Goal: Communication & Community: Answer question/provide support

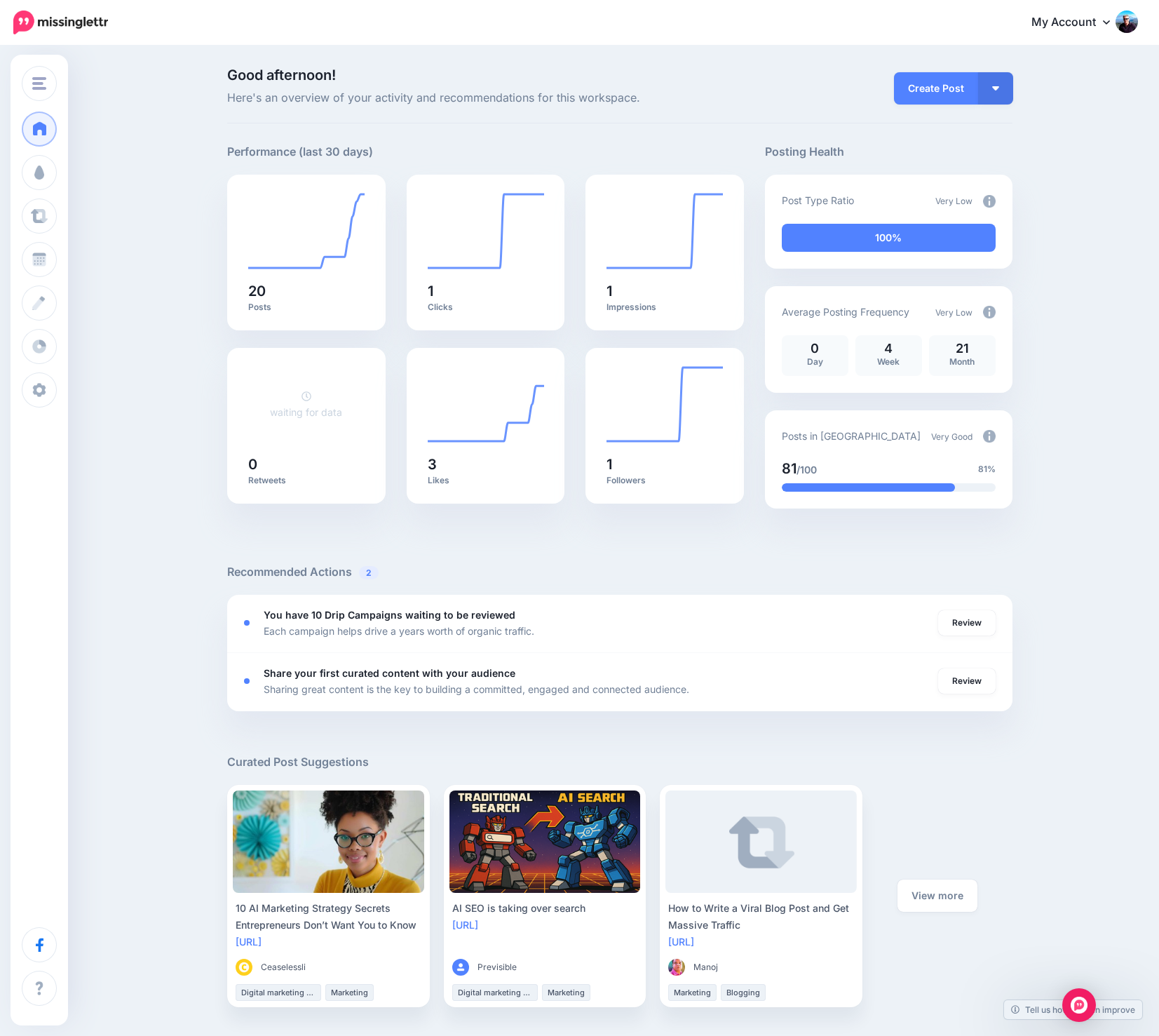
click at [170, 299] on div "Good afternoon! Here's an overview of your activity and recommendations for thi…" at bounding box center [580, 835] width 1159 height 1575
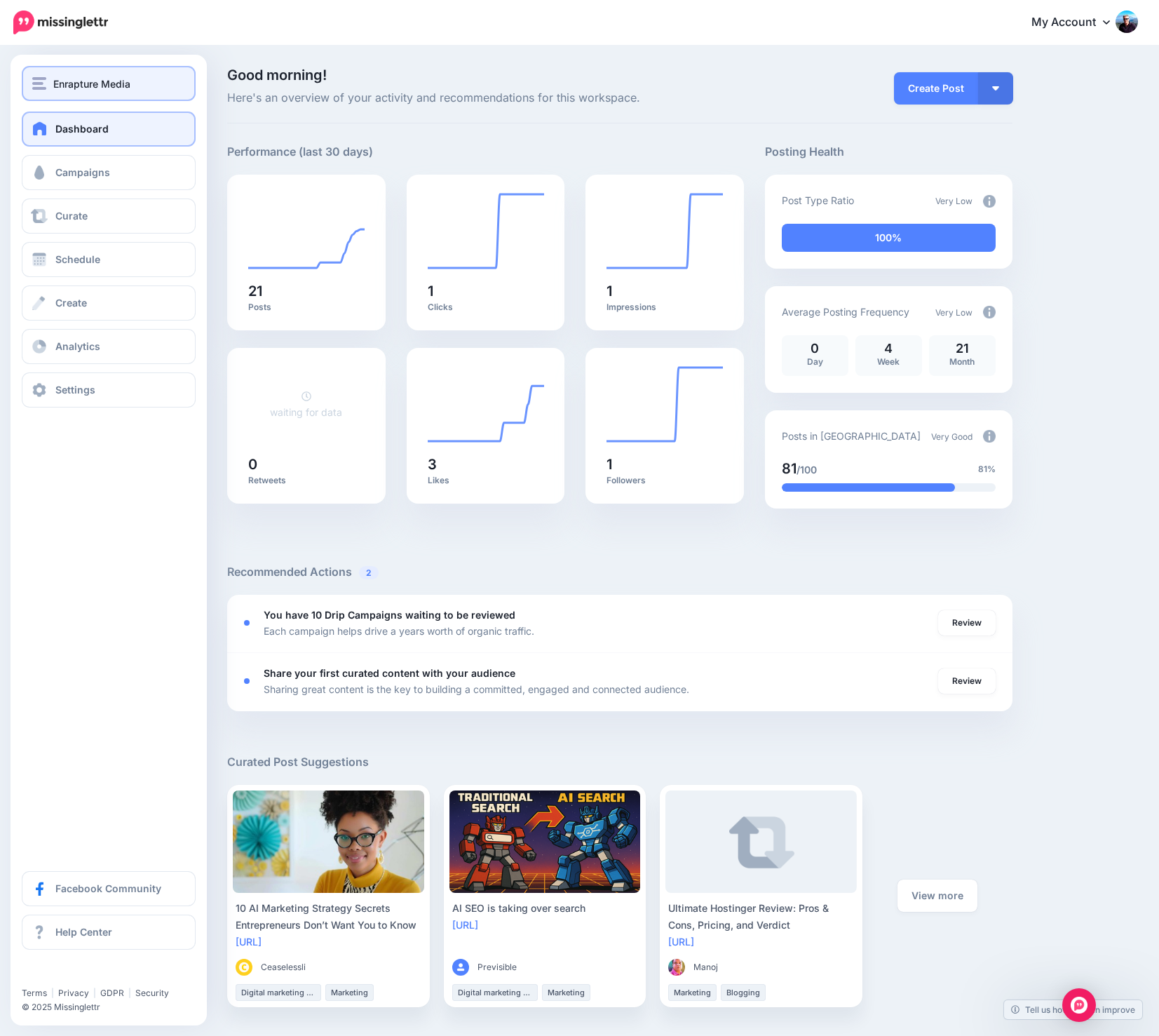
click at [95, 78] on span "Enrapture Media" at bounding box center [92, 84] width 77 height 16
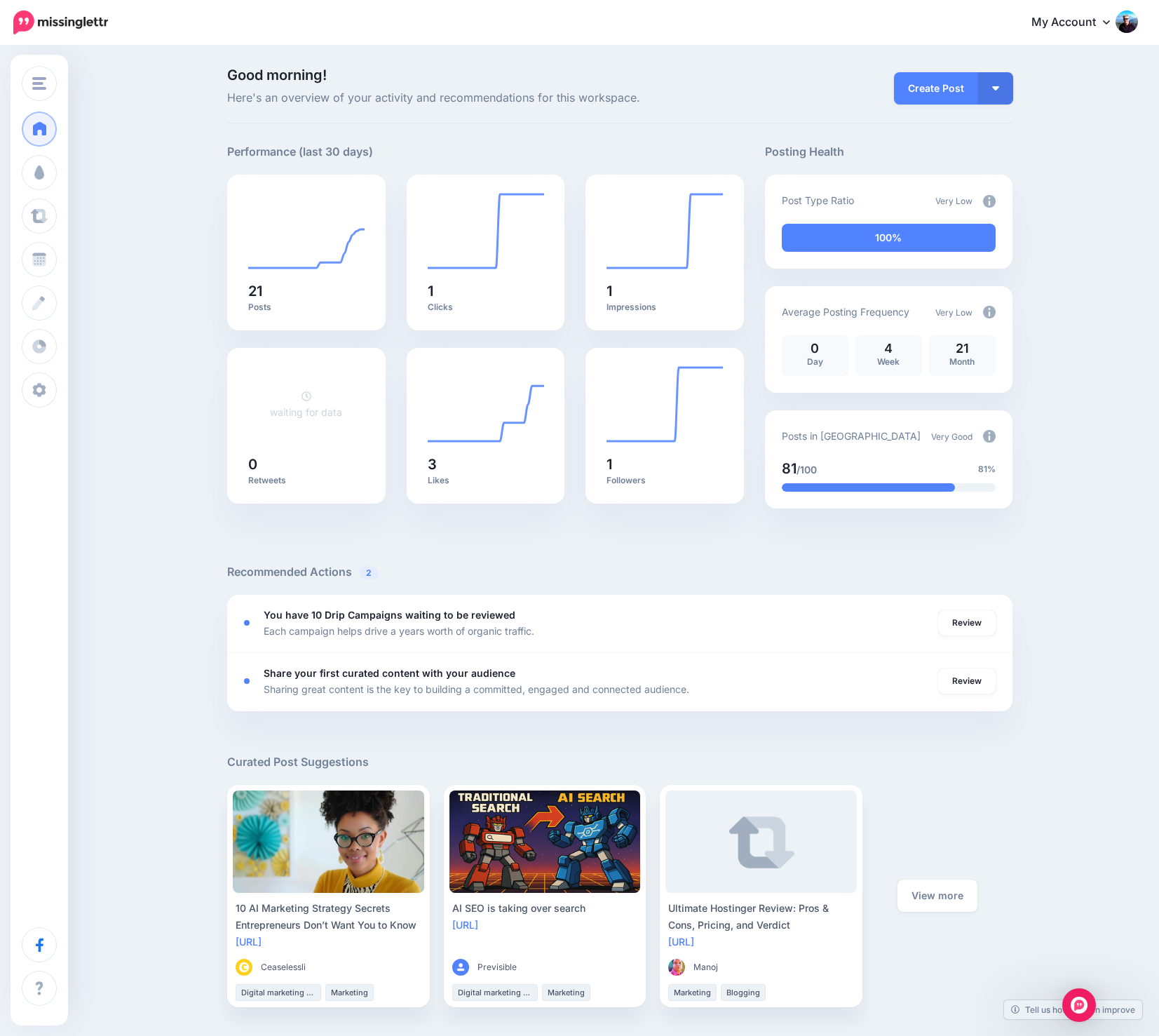
click at [571, 62] on div "Good morning! Here's an overview of your activity and recommendations for this …" at bounding box center [580, 835] width 1159 height 1575
click at [1073, 993] on div "Open Intercom Messenger" at bounding box center [1079, 1005] width 37 height 37
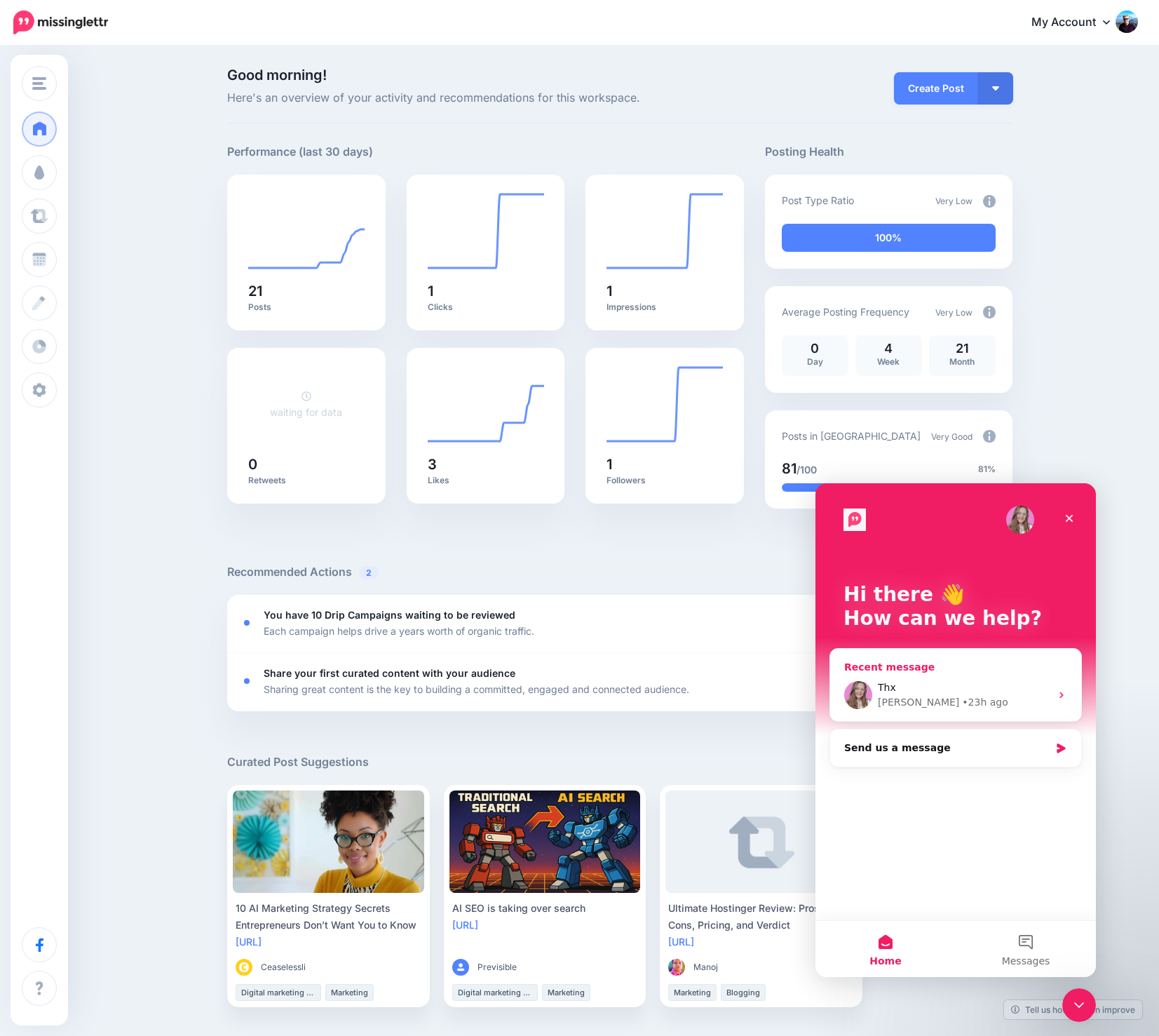
click at [983, 678] on div "Thx Justine • 23h ago" at bounding box center [956, 694] width 251 height 52
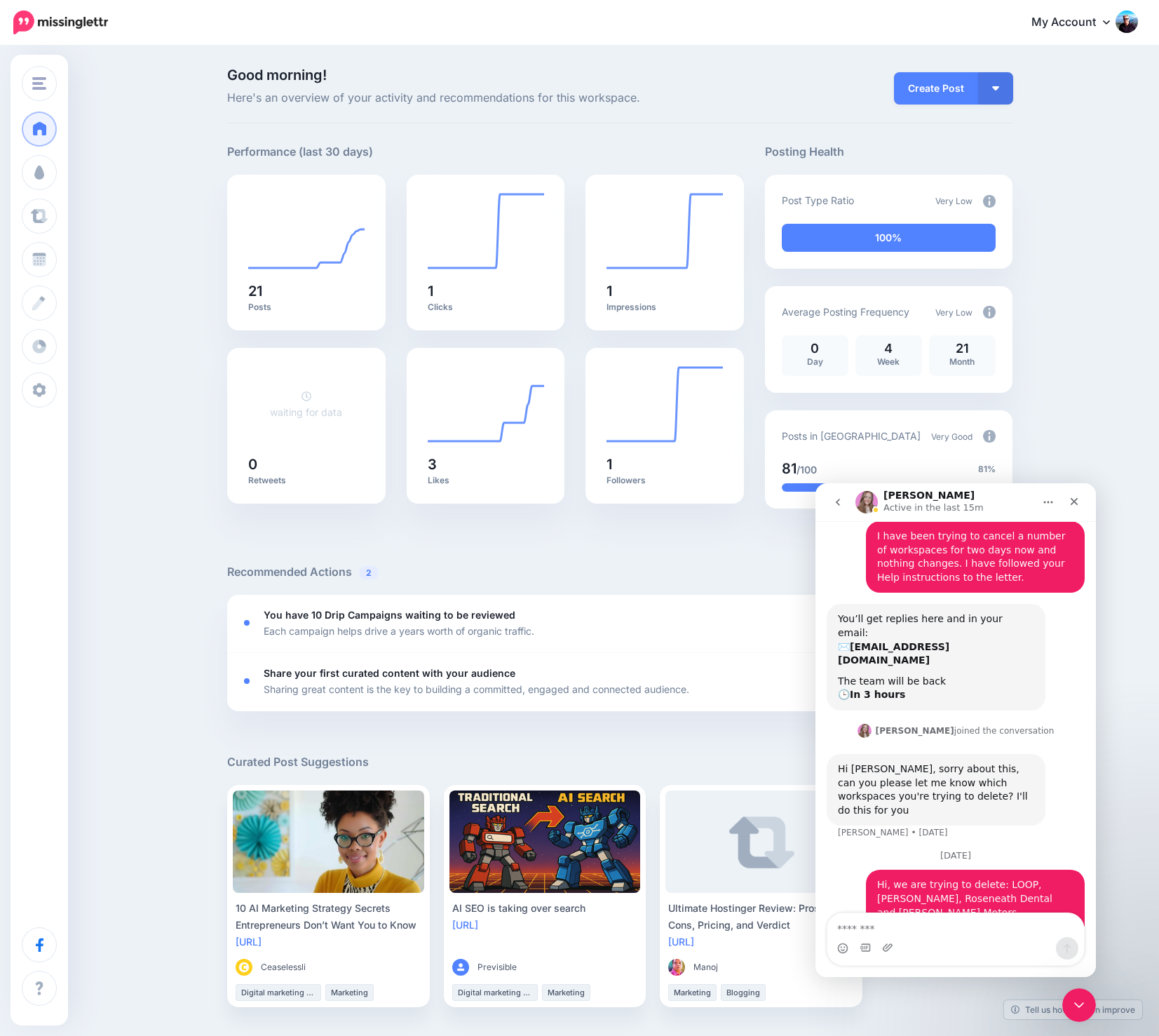
scroll to position [69, 0]
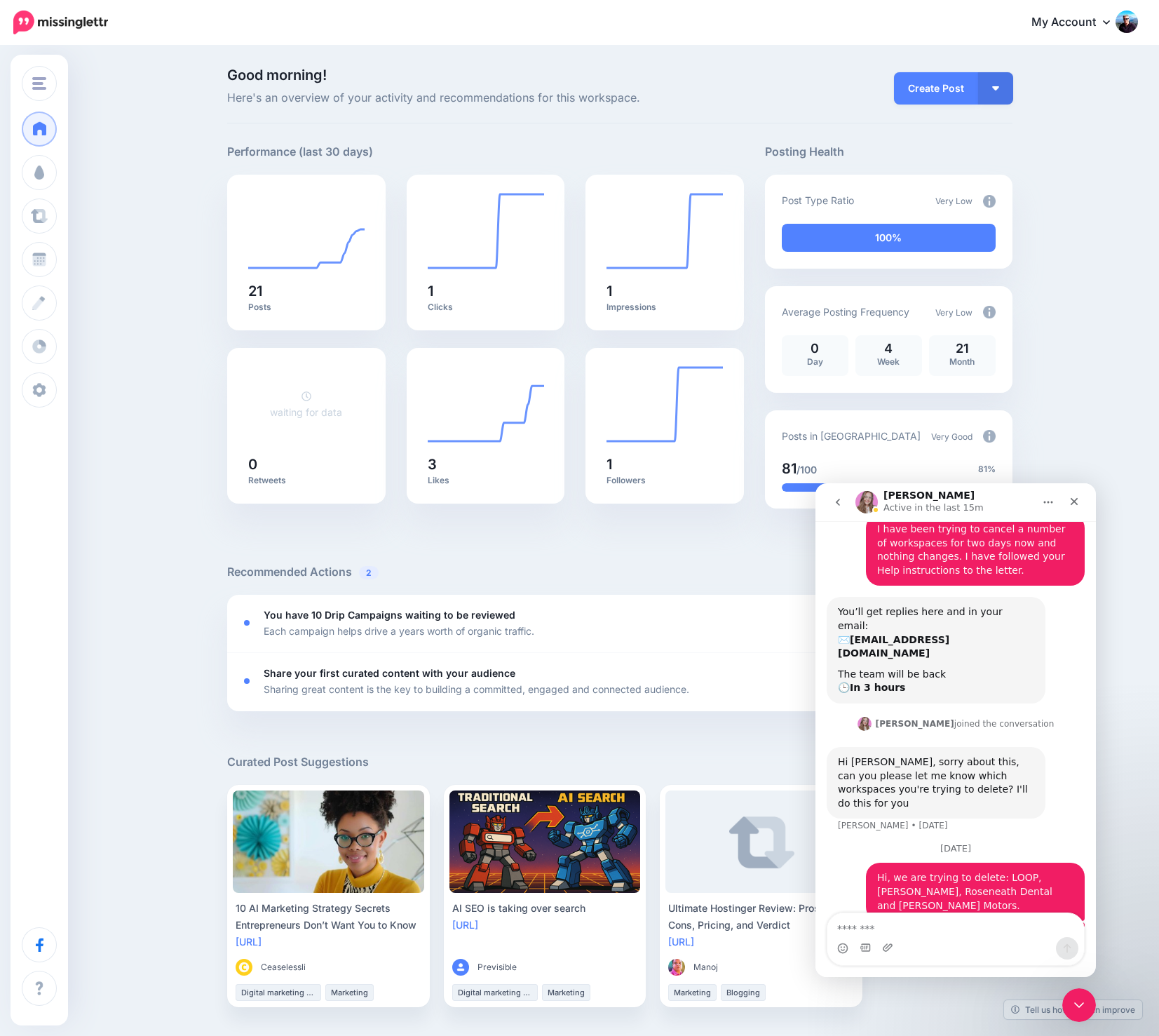
click at [945, 935] on textarea "Message…" at bounding box center [956, 925] width 257 height 24
type textarea "**********"
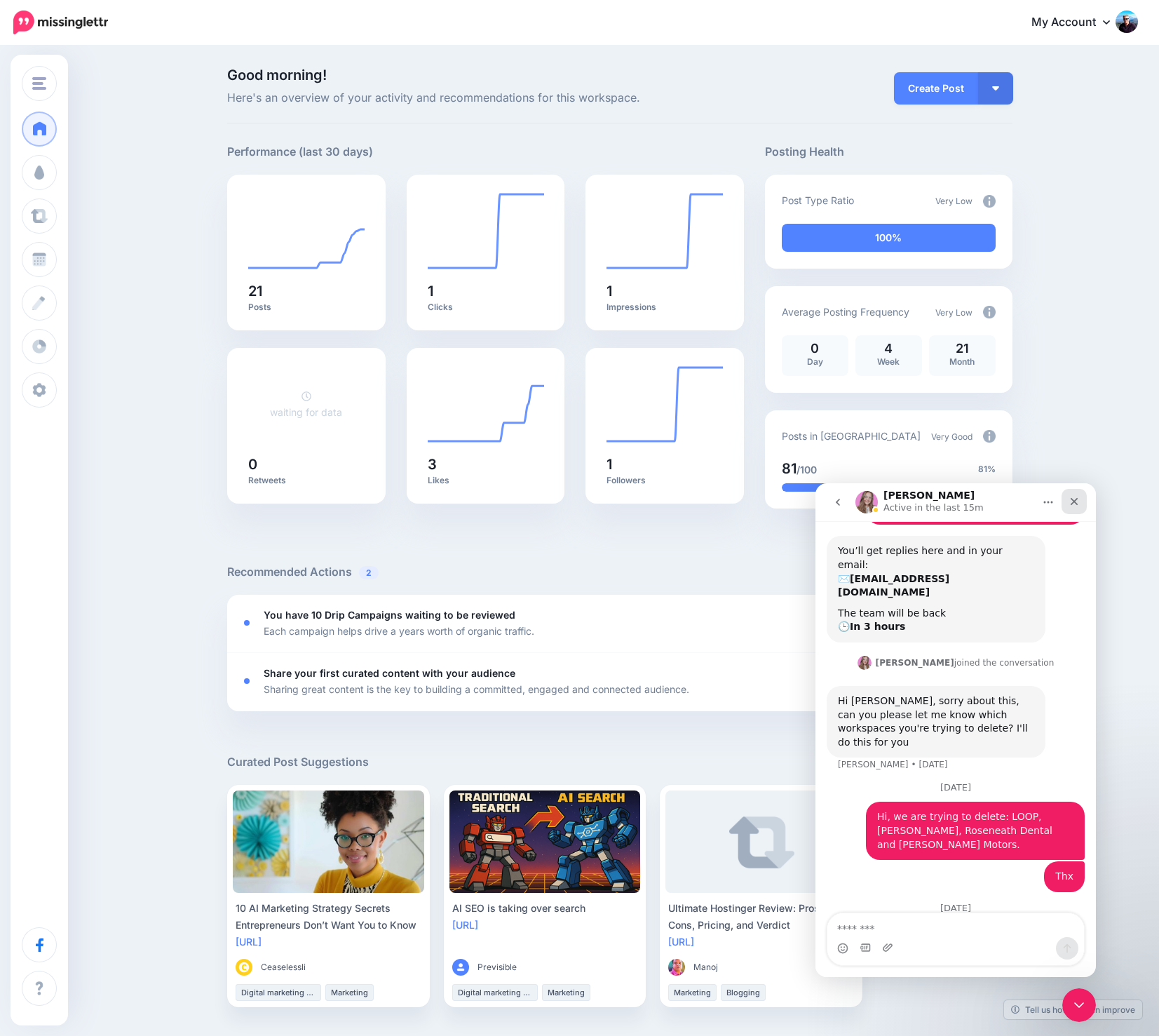
click at [1079, 506] on icon "Close" at bounding box center [1074, 501] width 11 height 11
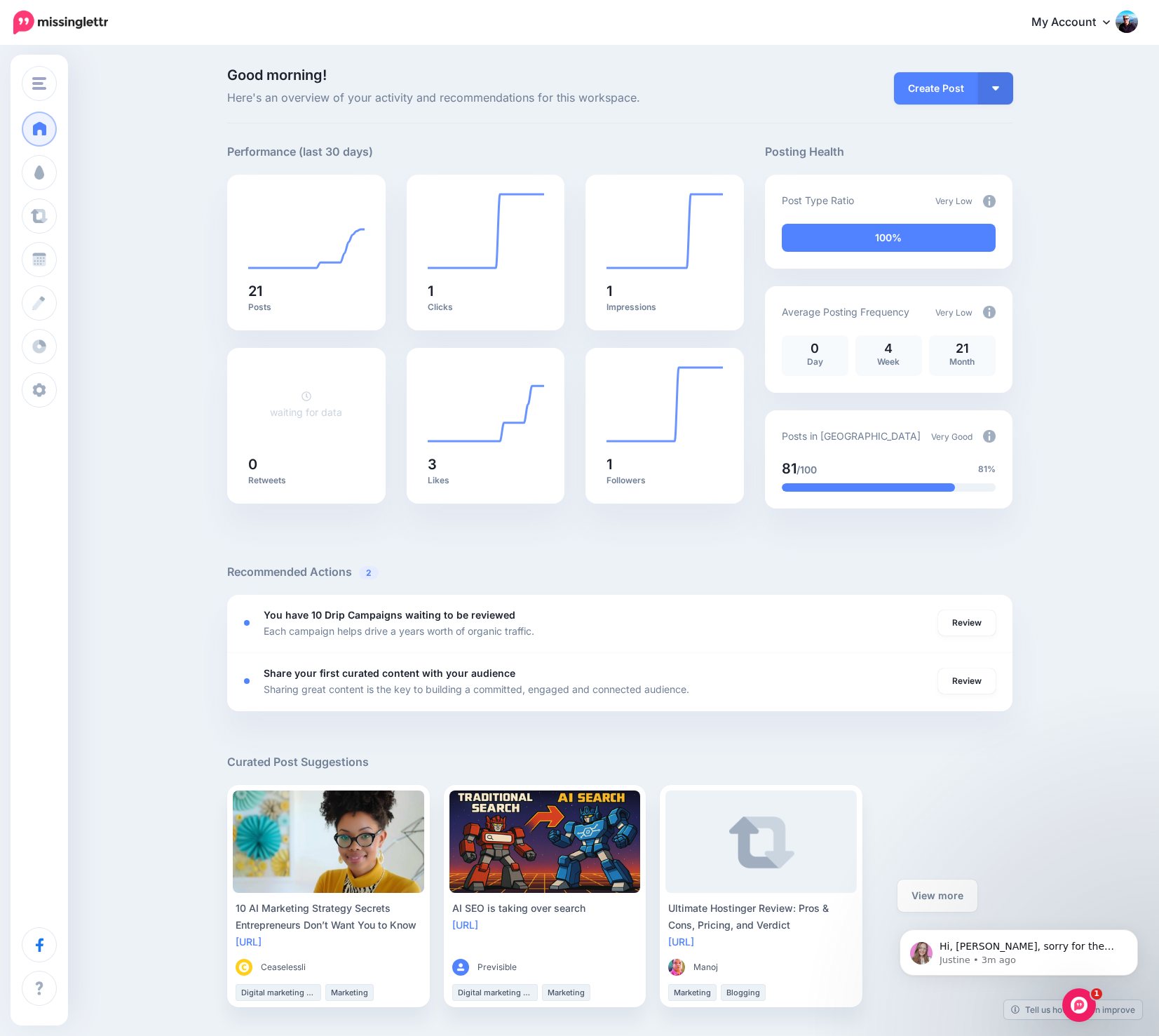
scroll to position [0, 0]
